Goal: Task Accomplishment & Management: Use online tool/utility

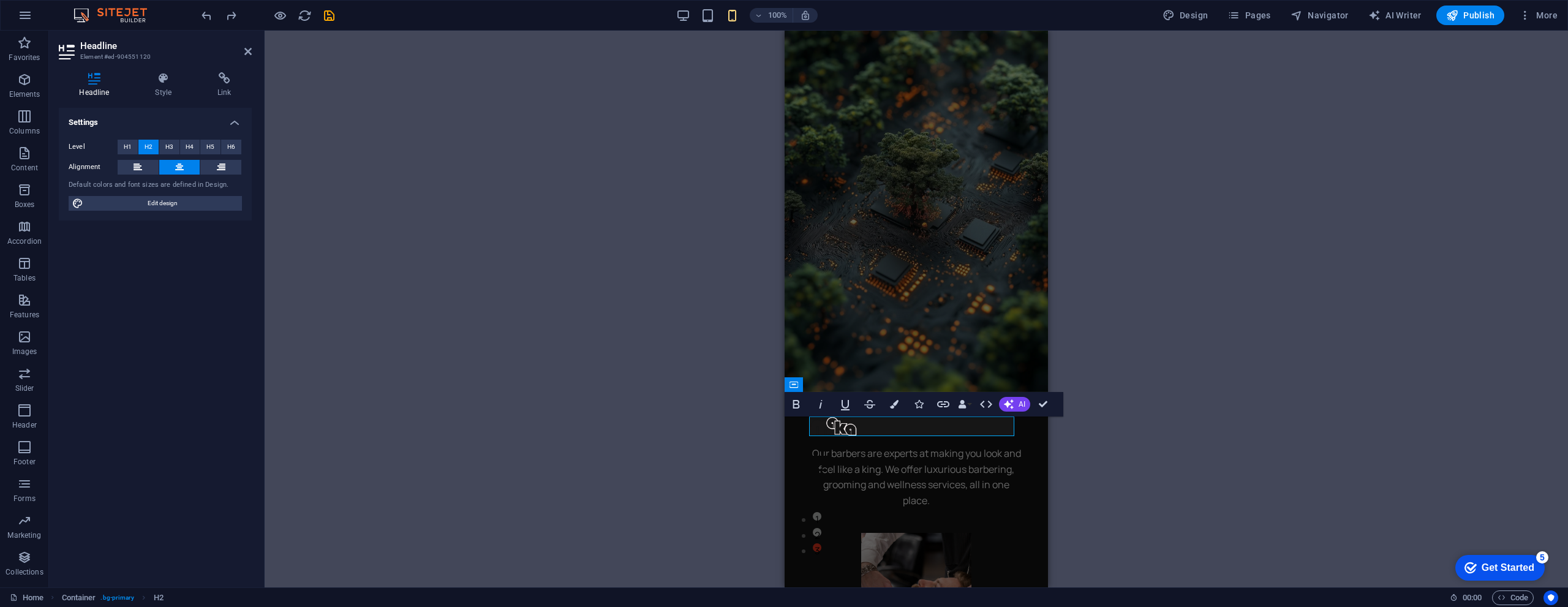
scroll to position [61, 0]
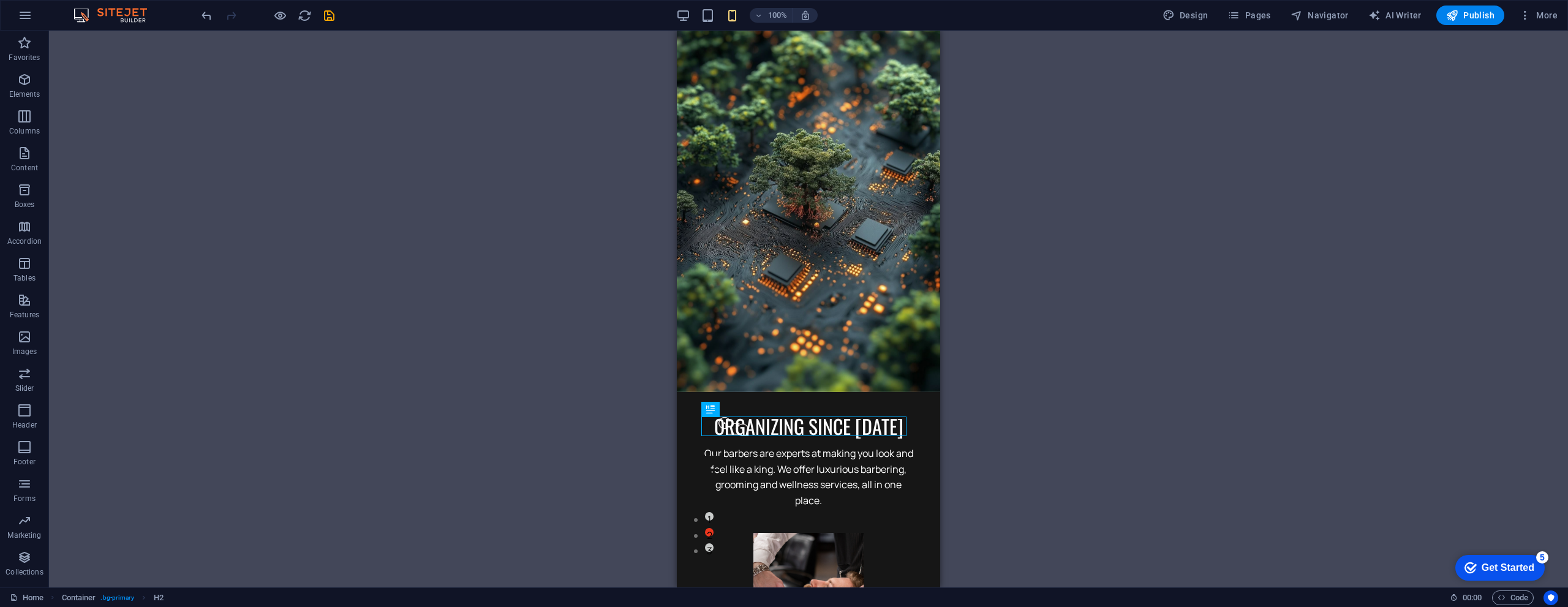
click at [1114, 381] on div "H1 Banner Container Spacer Container H2 Spacer Text Container Image Container S…" at bounding box center [809, 309] width 1519 height 557
click at [892, 458] on div "Our barbers are experts at making you look and feel like a king. We offer luxur…" at bounding box center [808, 478] width 214 height 63
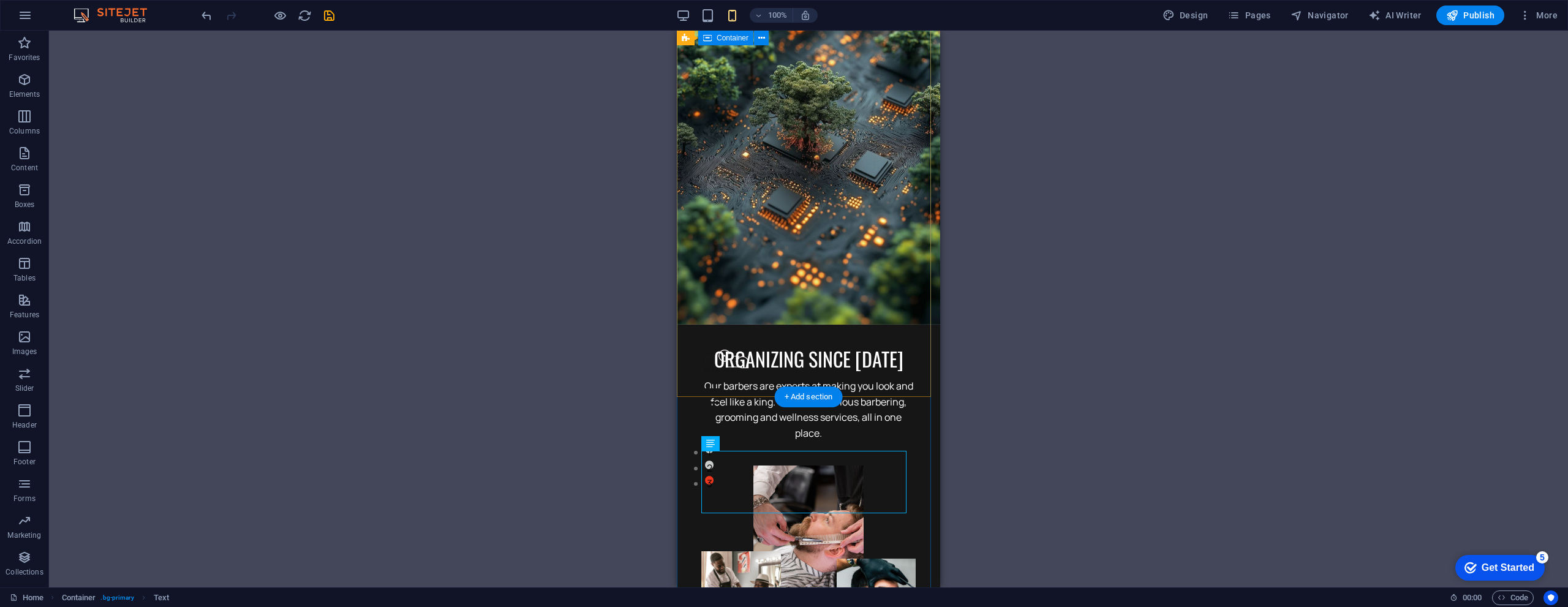
scroll to position [0, 0]
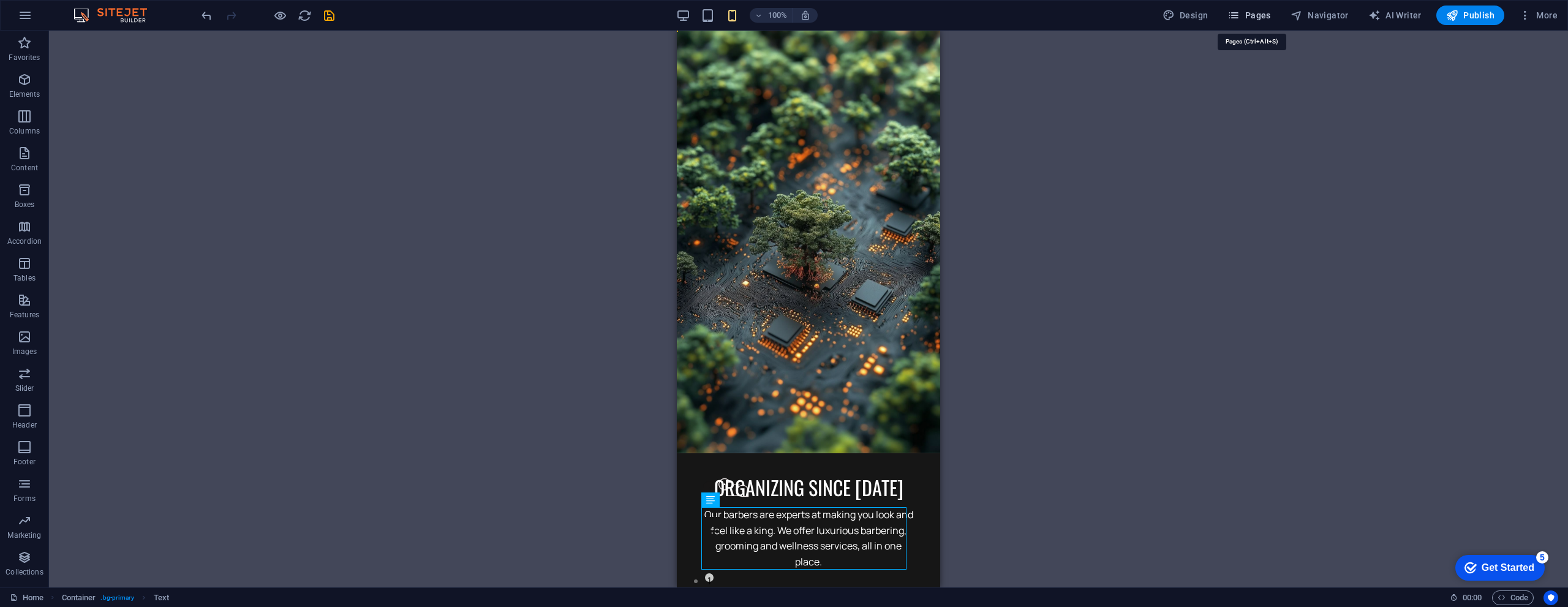
click at [1246, 16] on span "Pages" at bounding box center [1249, 15] width 43 height 12
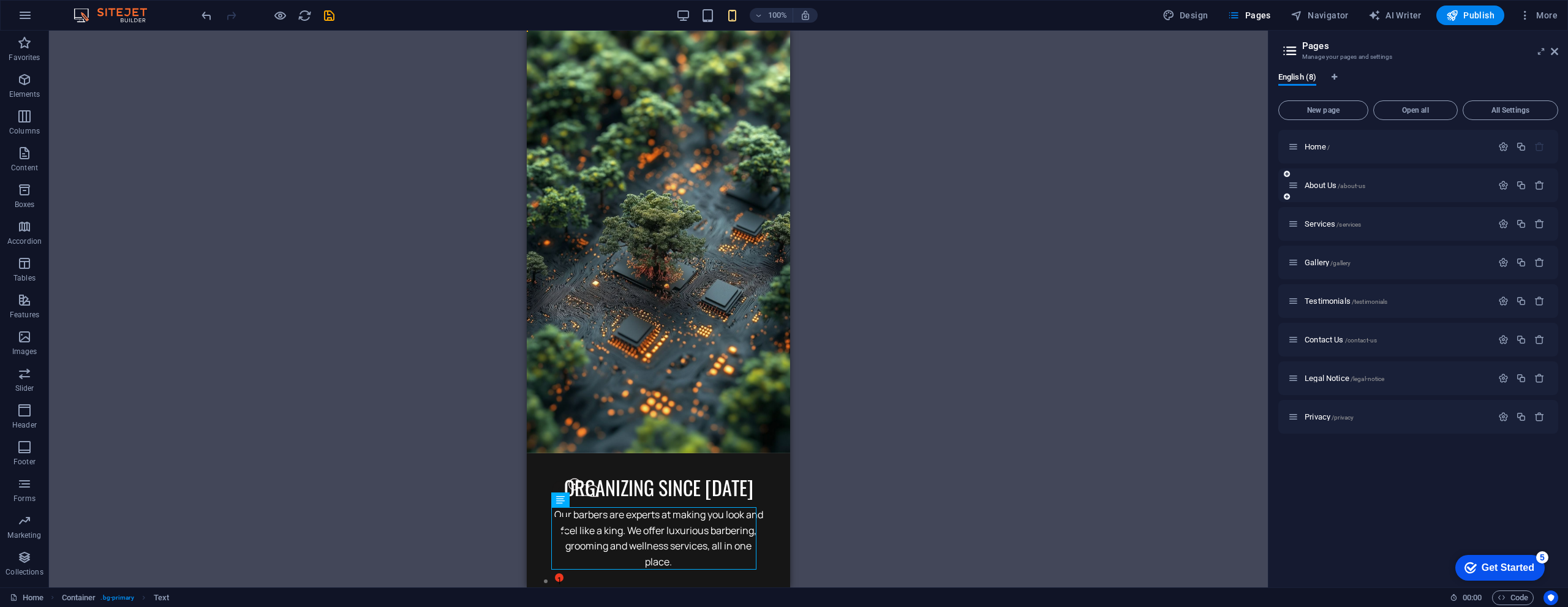
click at [1384, 181] on div "About Us /about-us" at bounding box center [1390, 185] width 204 height 14
click at [1339, 183] on span "/about-us" at bounding box center [1352, 186] width 28 height 7
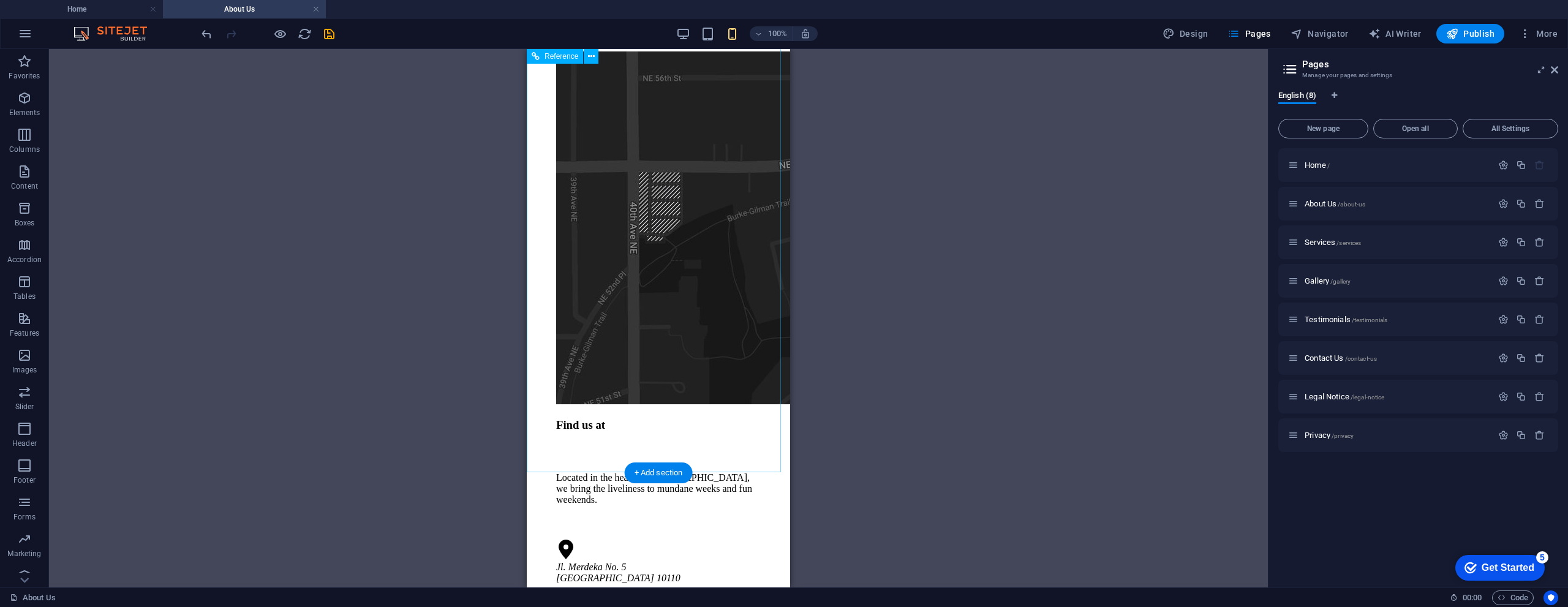
scroll to position [3079, 0]
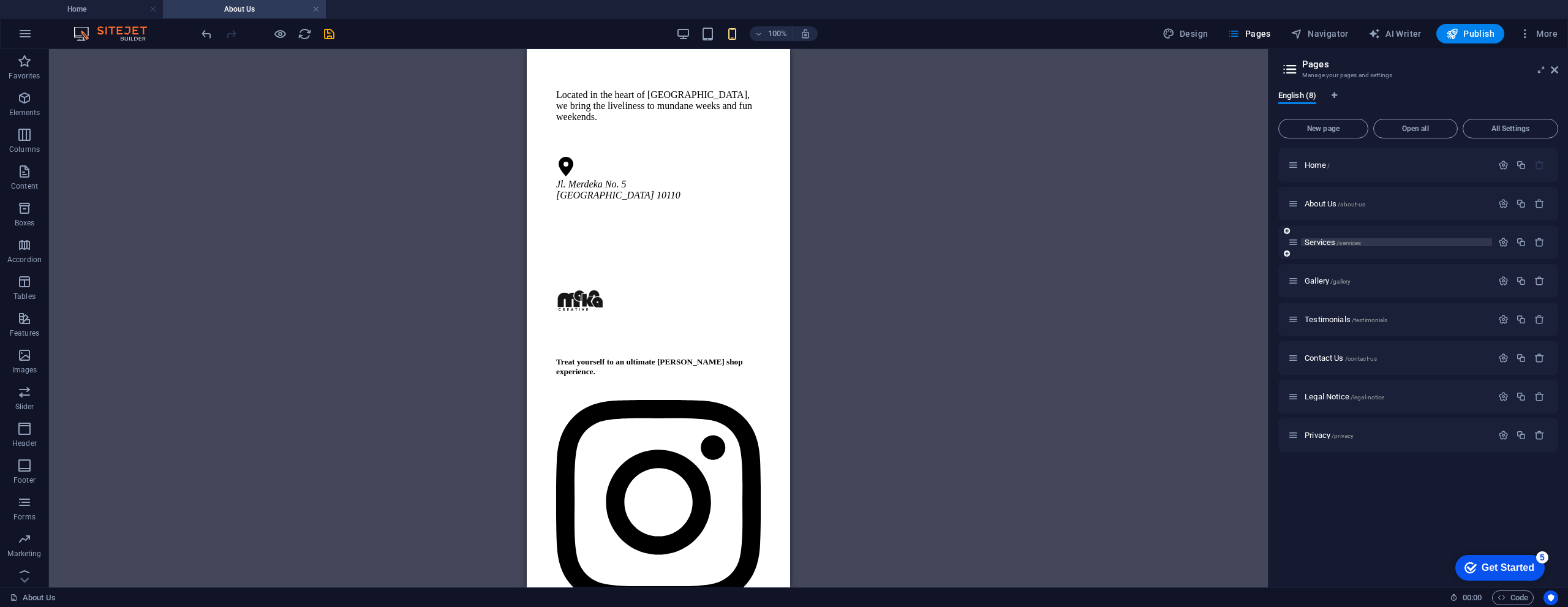
click at [1322, 240] on span "Services /services" at bounding box center [1333, 242] width 57 height 9
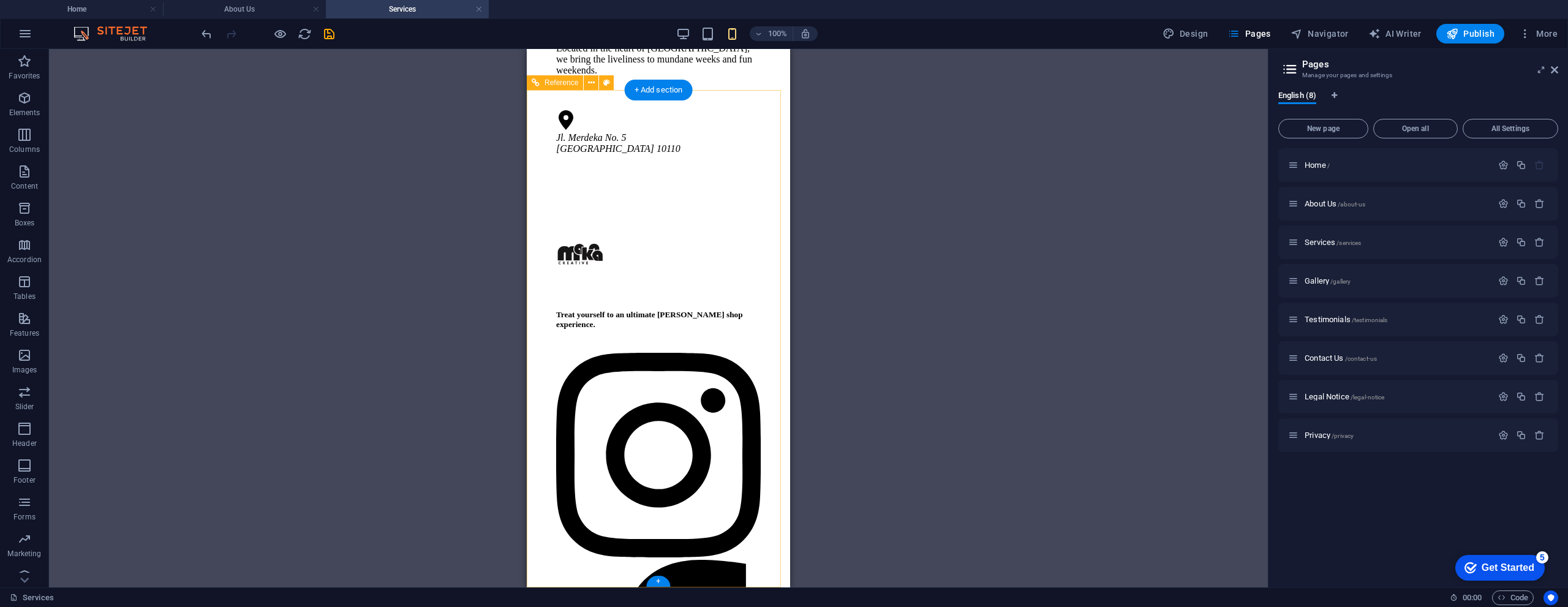
scroll to position [1396, 0]
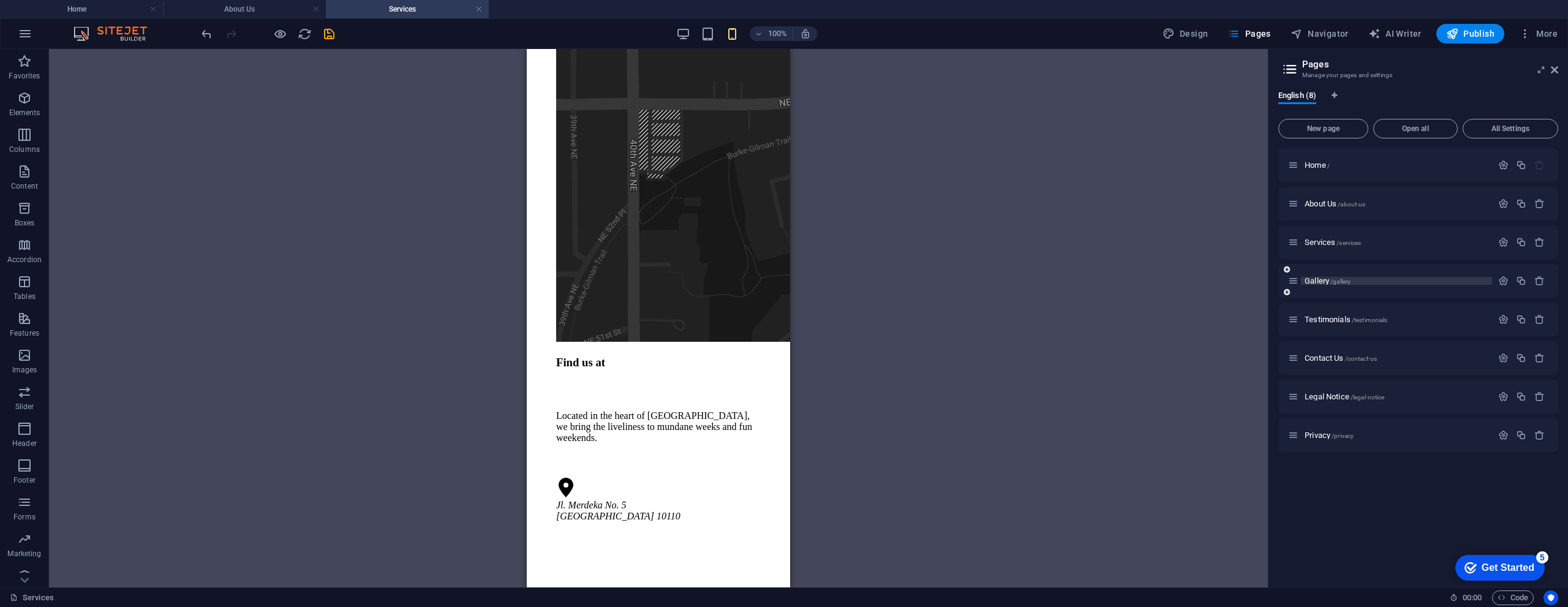
click at [1324, 281] on span "Gallery /gallery" at bounding box center [1328, 281] width 46 height 9
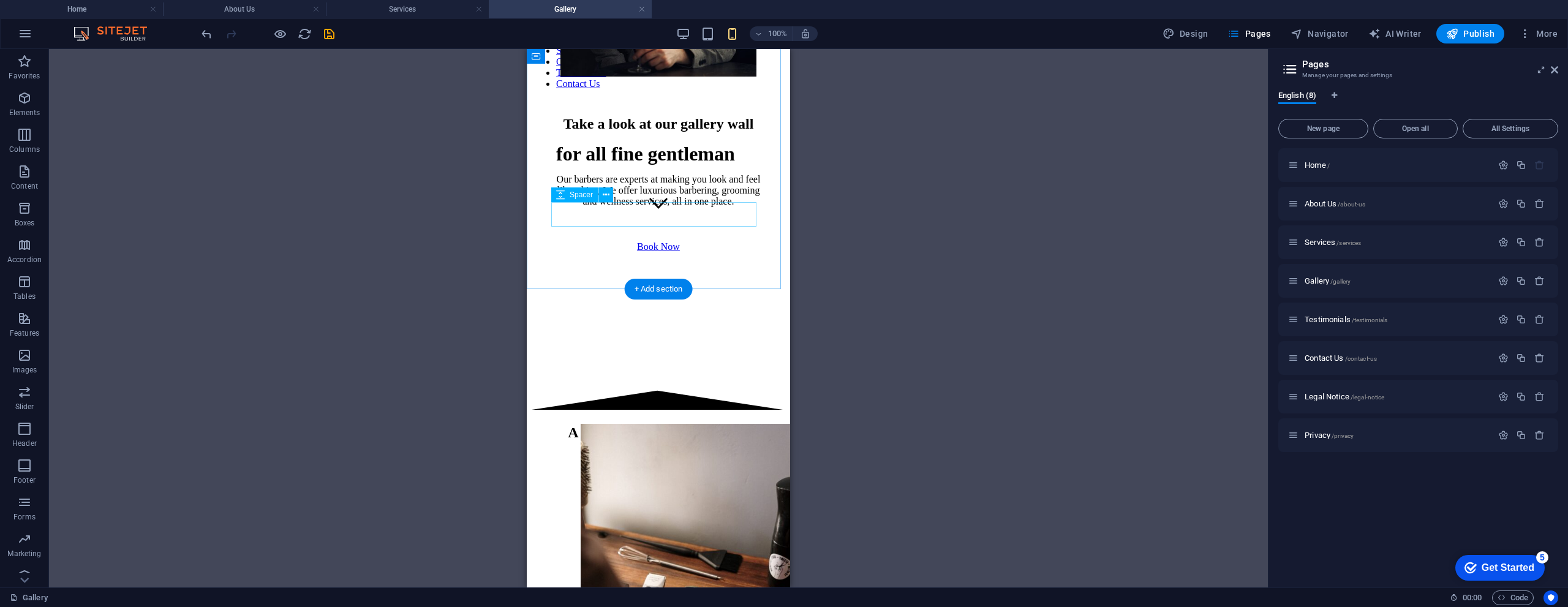
scroll to position [0, 0]
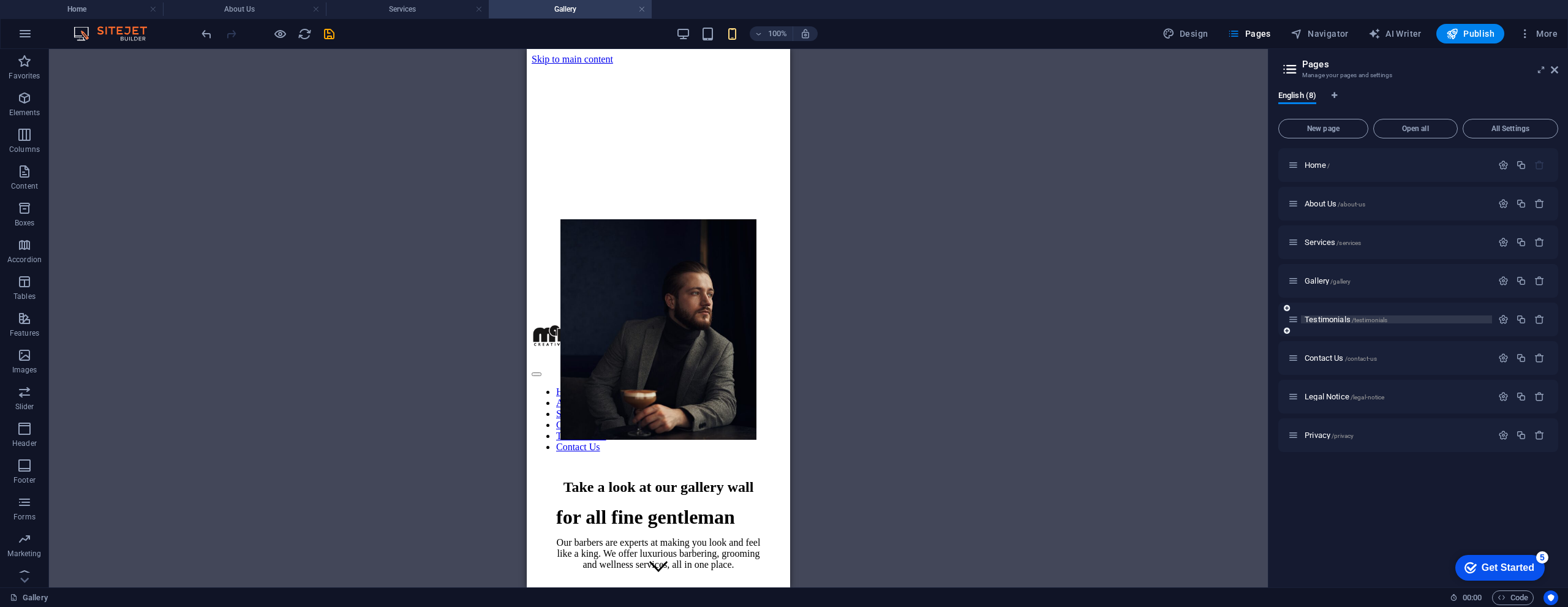
click at [1328, 319] on span "Testimonials /testimonials" at bounding box center [1346, 320] width 83 height 9
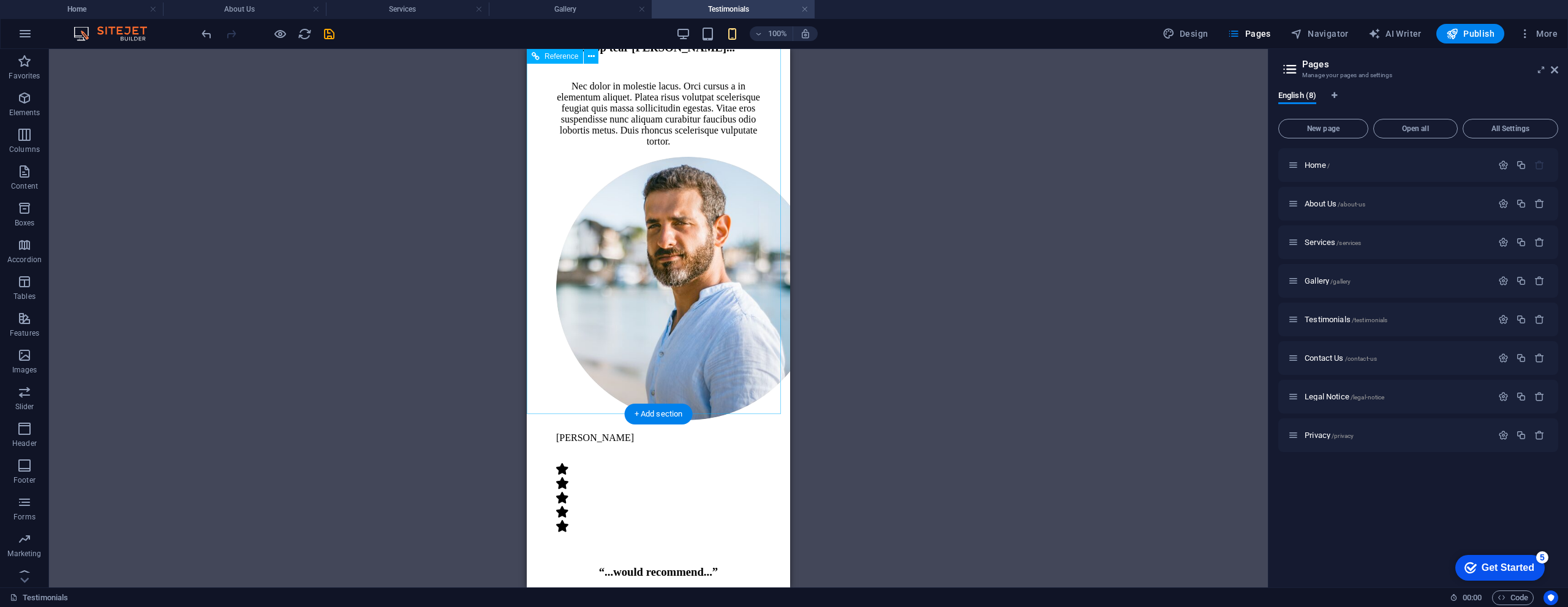
scroll to position [2715, 0]
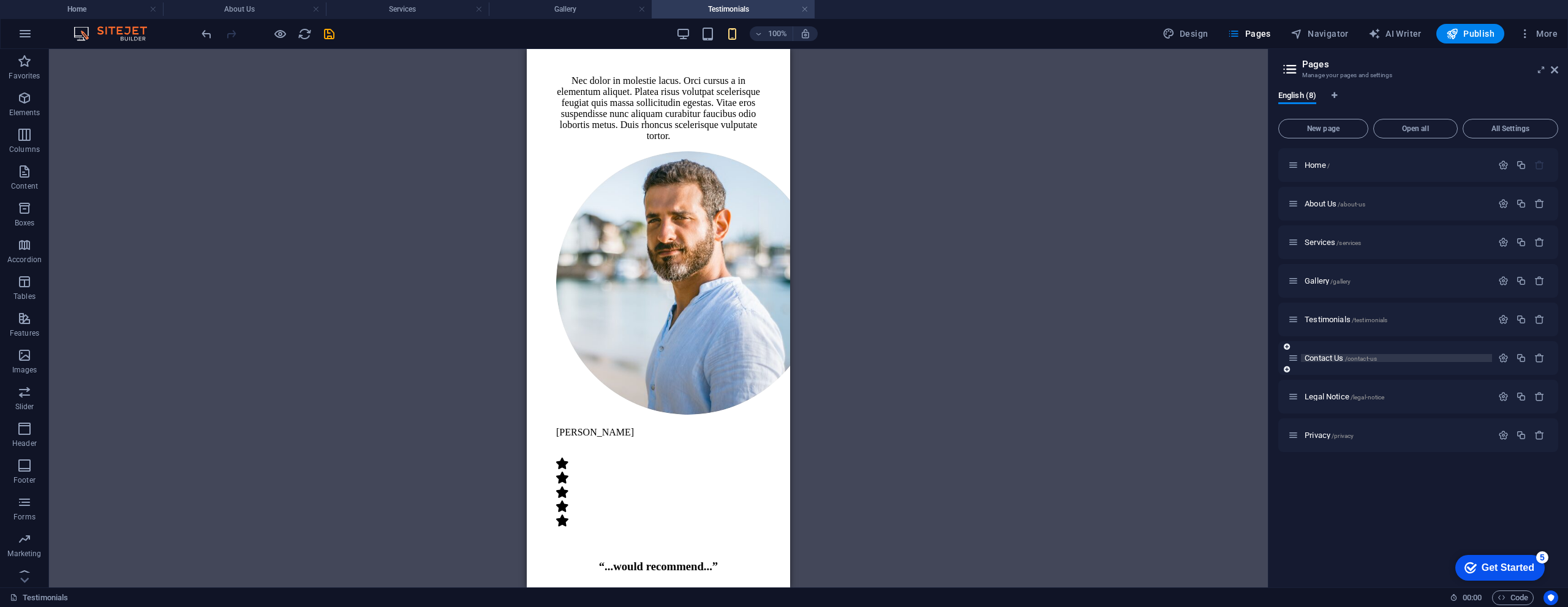
click at [1329, 361] on span "Contact Us /contact-us" at bounding box center [1340, 358] width 72 height 9
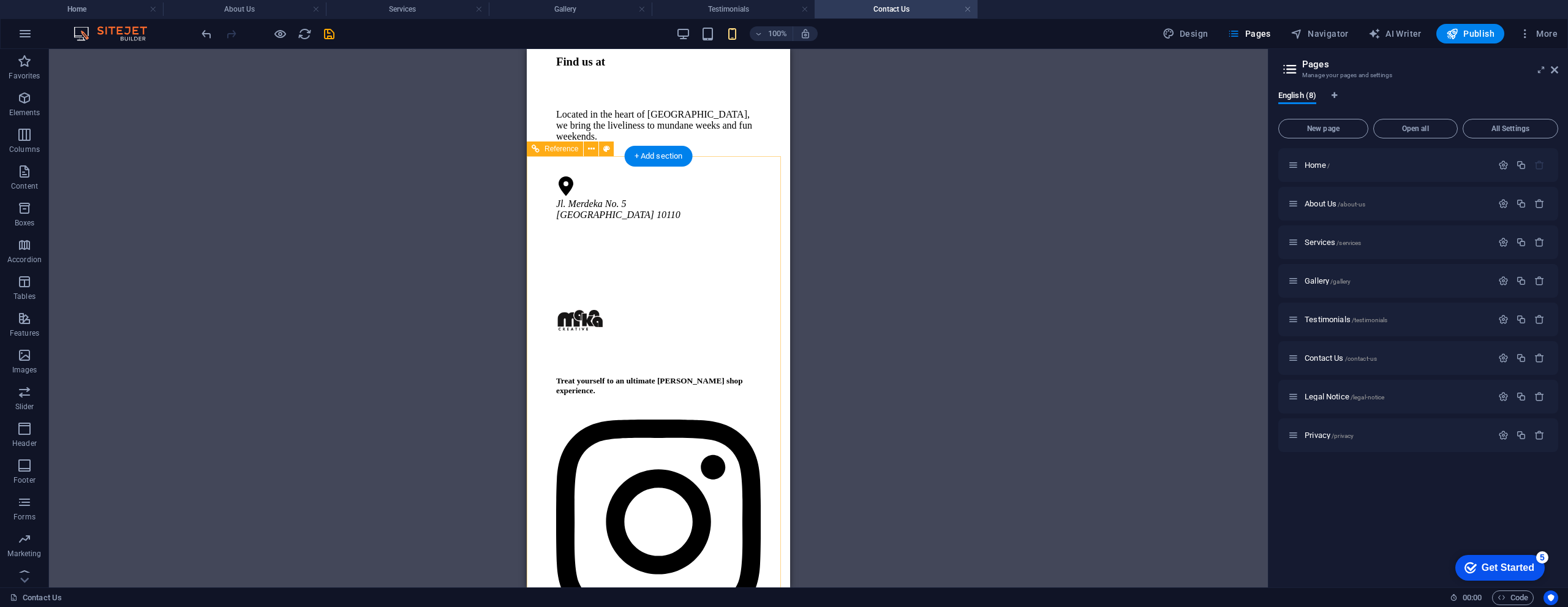
scroll to position [1860, 0]
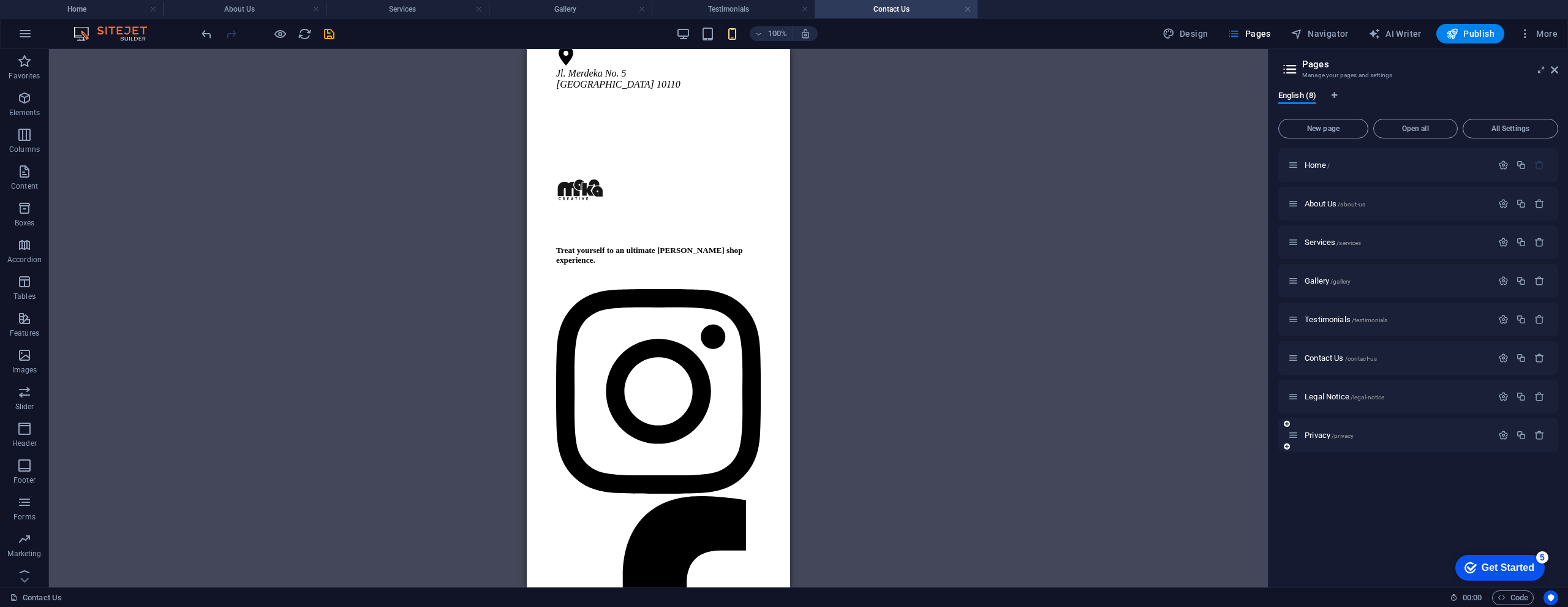
click at [1314, 439] on div "Privacy /privacy" at bounding box center [1390, 435] width 204 height 14
click at [1315, 437] on span "Privacy /privacy" at bounding box center [1329, 435] width 49 height 9
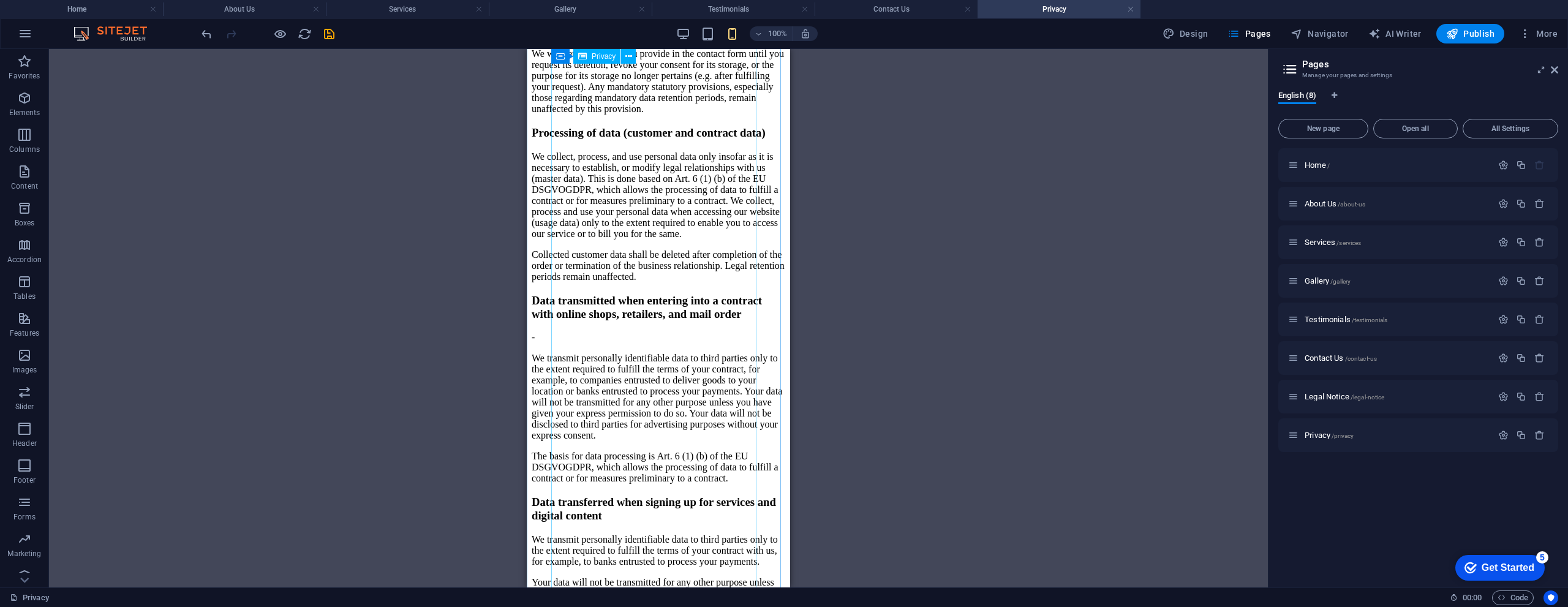
scroll to position [2819, 0]
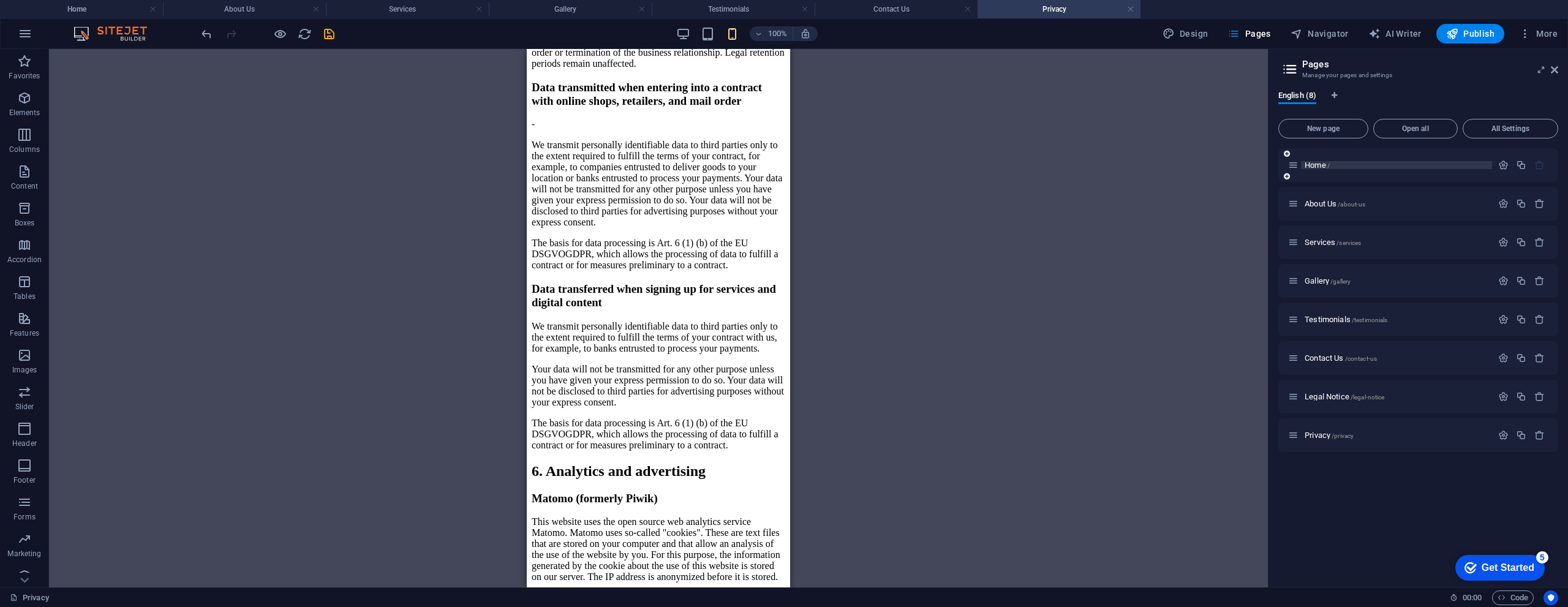
click at [1311, 167] on span "Home /" at bounding box center [1317, 165] width 25 height 9
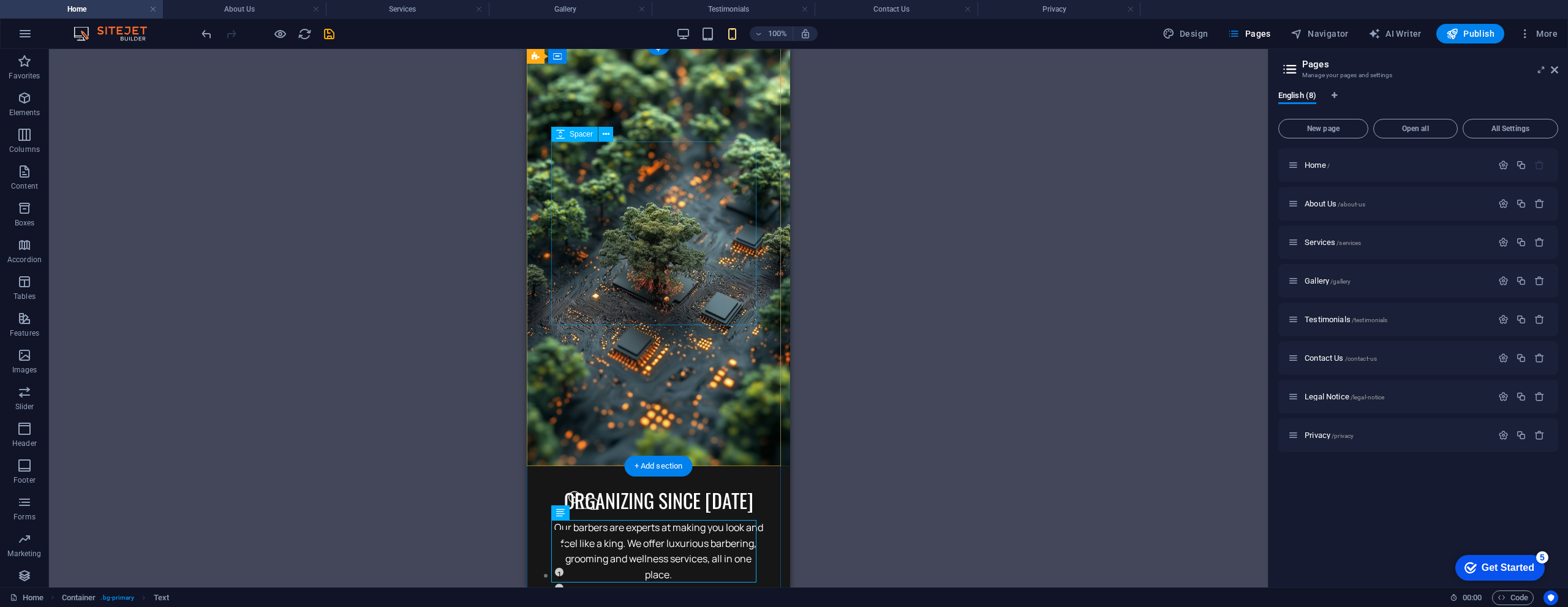
scroll to position [0, 0]
